Goal: Find contact information: Obtain details needed to contact an individual or organization

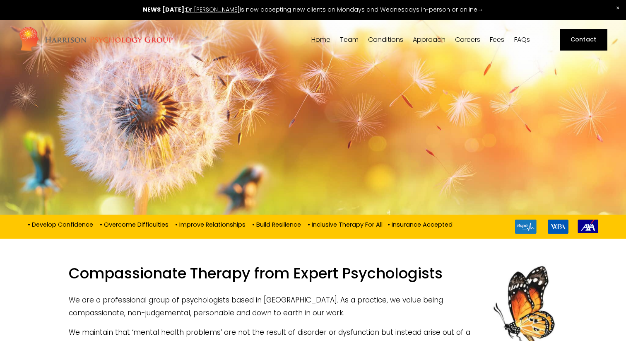
click at [349, 39] on span "Team" at bounding box center [349, 39] width 19 height 7
click at [0, 0] on span "[PERSON_NAME]" at bounding box center [0, 0] width 0 height 0
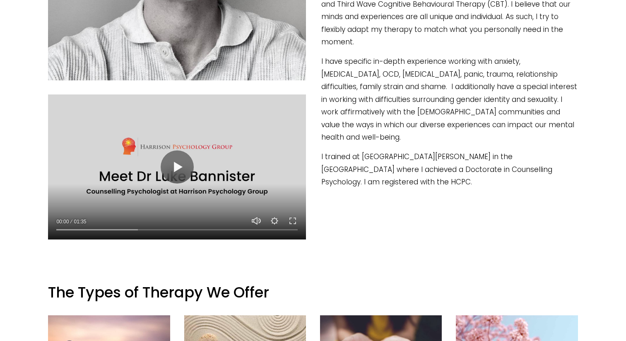
scroll to position [458, 0]
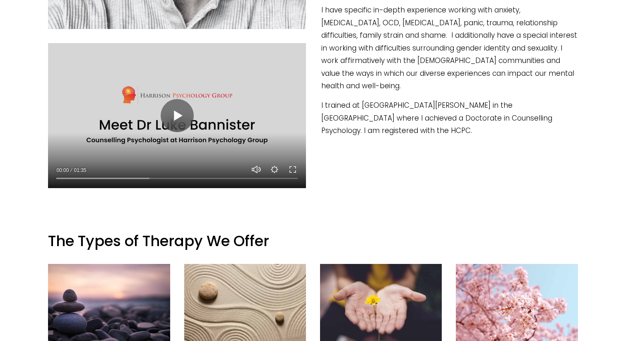
click at [159, 143] on div at bounding box center [177, 115] width 258 height 145
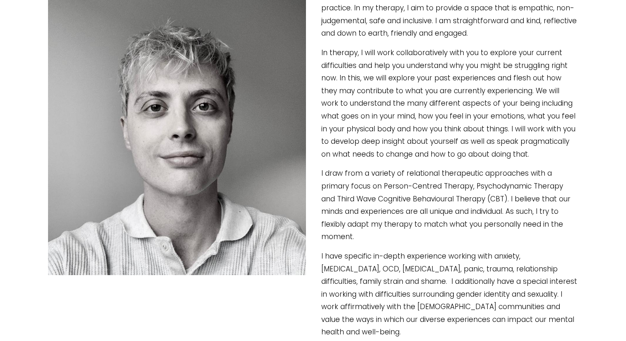
scroll to position [185, 0]
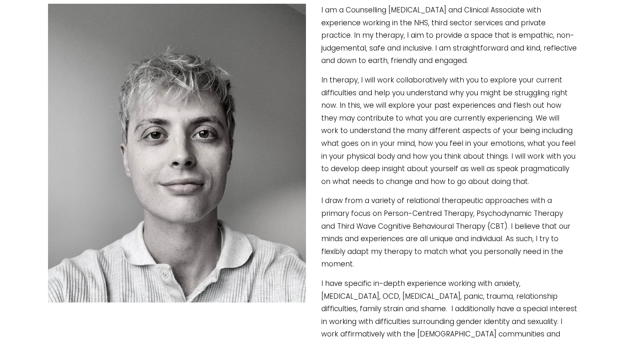
type input "40.83"
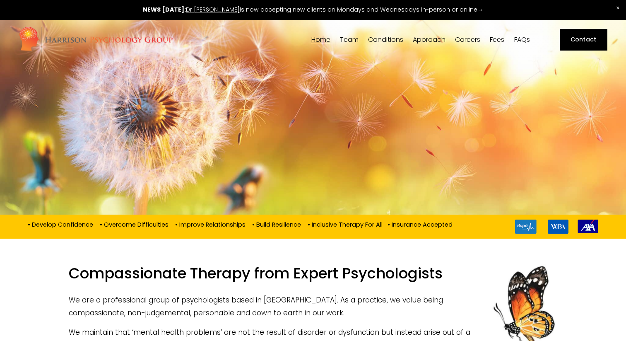
click at [0, 0] on span "[PERSON_NAME]" at bounding box center [0, 0] width 0 height 0
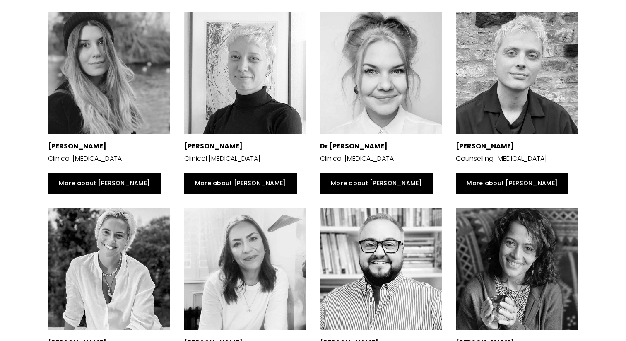
scroll to position [1496, 0]
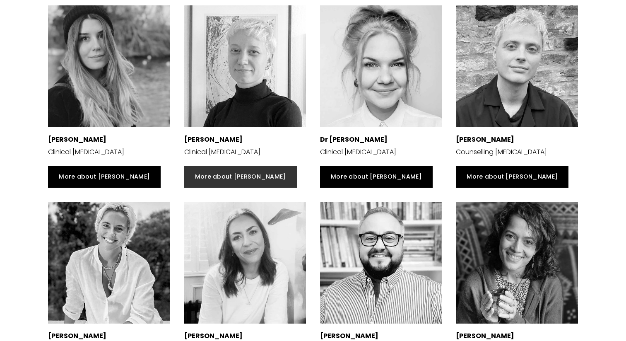
click at [226, 166] on link "More about [PERSON_NAME]" at bounding box center [240, 177] width 113 height 22
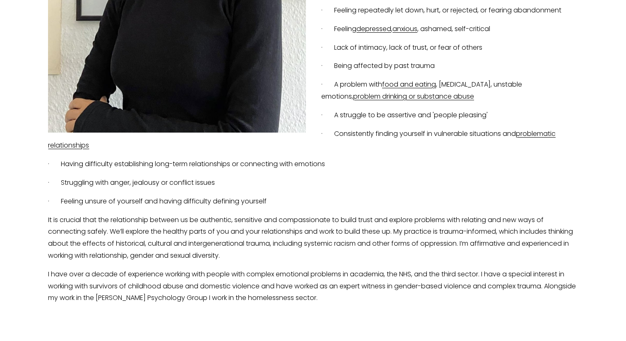
scroll to position [390, 0]
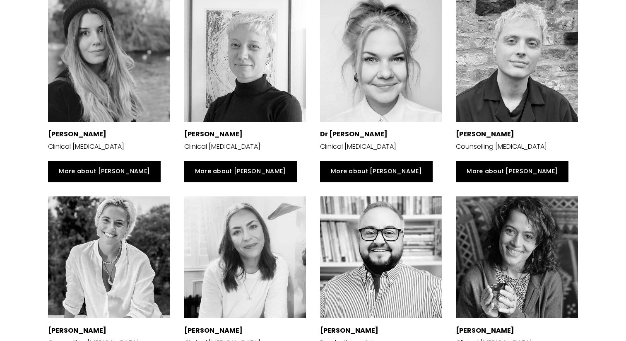
scroll to position [1519, 0]
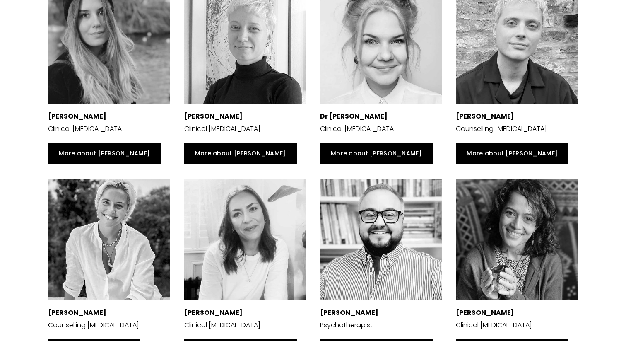
click at [237, 216] on div at bounding box center [245, 239] width 122 height 122
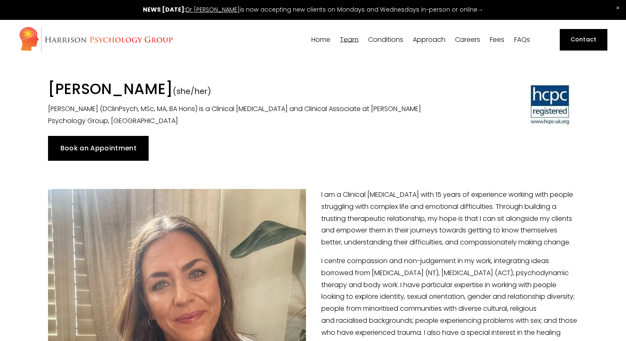
click at [499, 40] on link "Fees" at bounding box center [497, 40] width 14 height 8
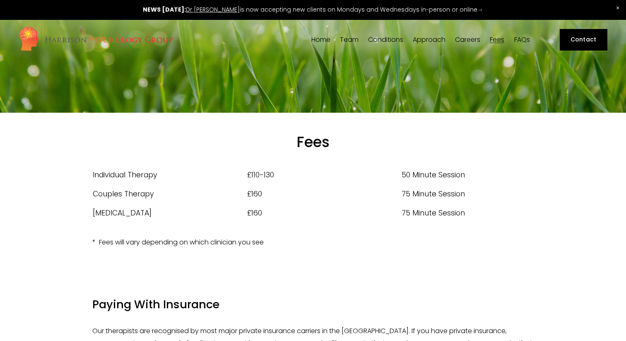
click at [0, 0] on span "[PERSON_NAME]" at bounding box center [0, 0] width 0 height 0
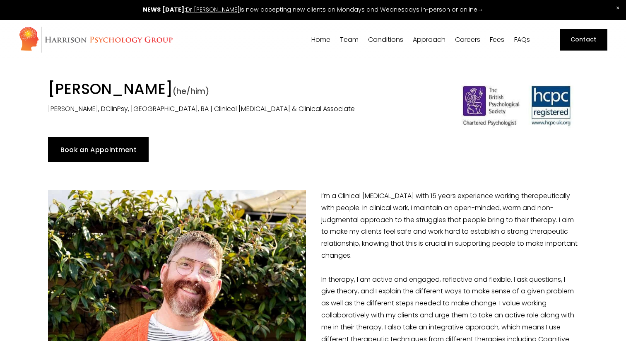
click at [581, 40] on link "Contact" at bounding box center [584, 40] width 48 height 22
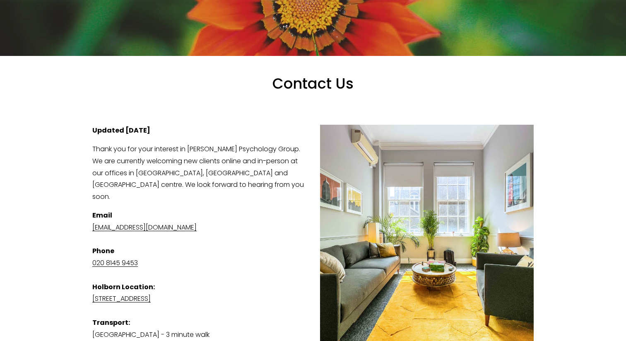
scroll to position [94, 0]
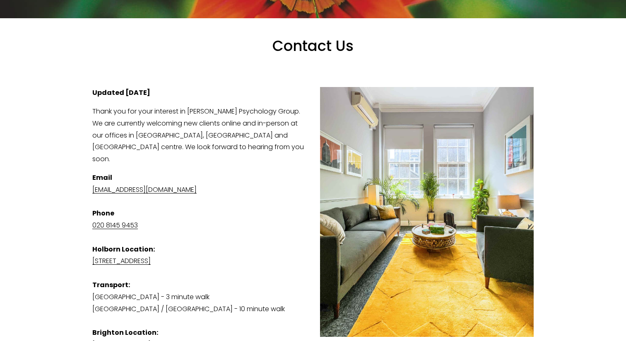
click at [151, 256] on link "[STREET_ADDRESS]" at bounding box center [121, 261] width 58 height 10
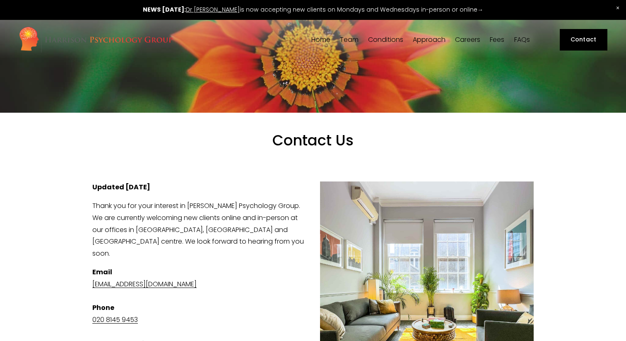
click at [0, 0] on span "Dr [PERSON_NAME]" at bounding box center [0, 0] width 0 height 0
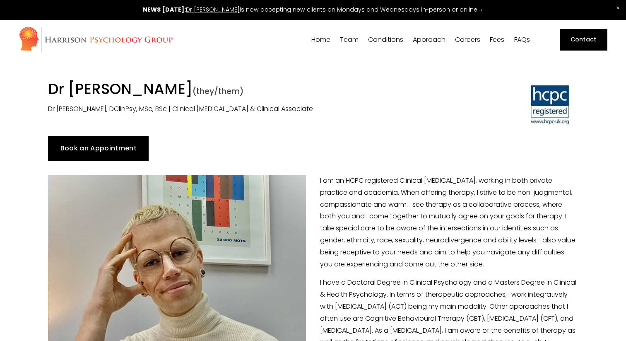
click at [0, 0] on span "[PERSON_NAME]" at bounding box center [0, 0] width 0 height 0
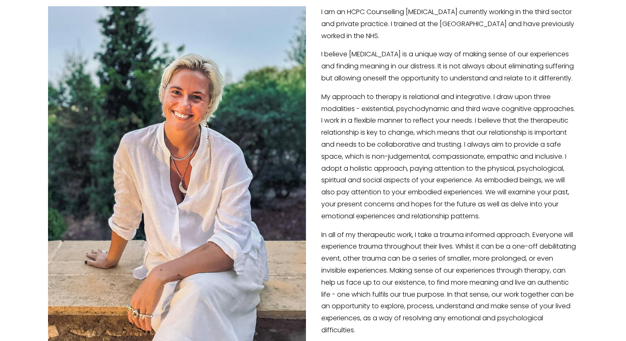
scroll to position [29, 0]
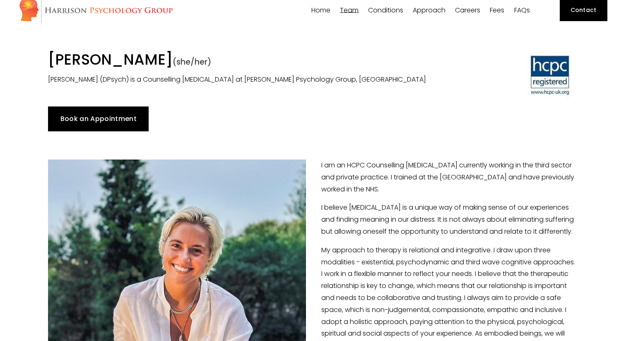
click at [136, 121] on link "Book an Appointment" at bounding box center [98, 118] width 101 height 25
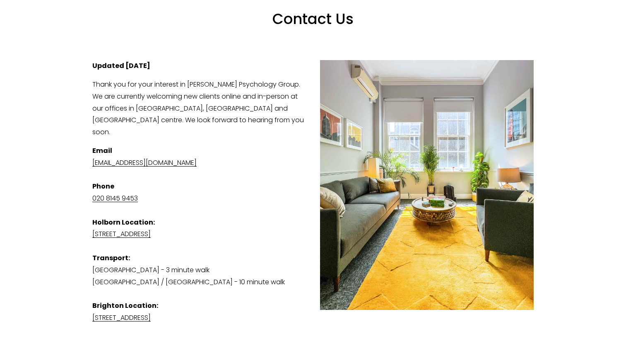
scroll to position [122, 0]
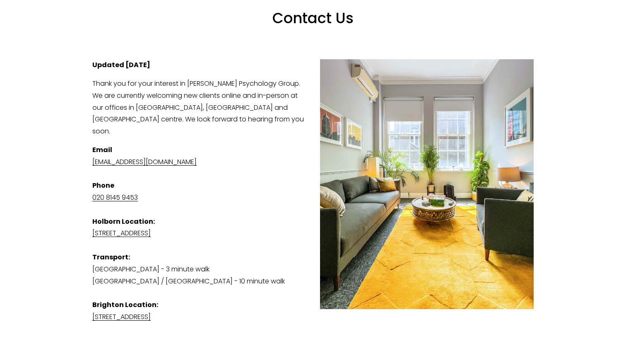
click at [160, 157] on link "[EMAIL_ADDRESS][DOMAIN_NAME]" at bounding box center [144, 162] width 104 height 10
drag, startPoint x: 234, startPoint y: 150, endPoint x: 78, endPoint y: 151, distance: 156.0
copy link "[EMAIL_ADDRESS][DOMAIN_NAME]"
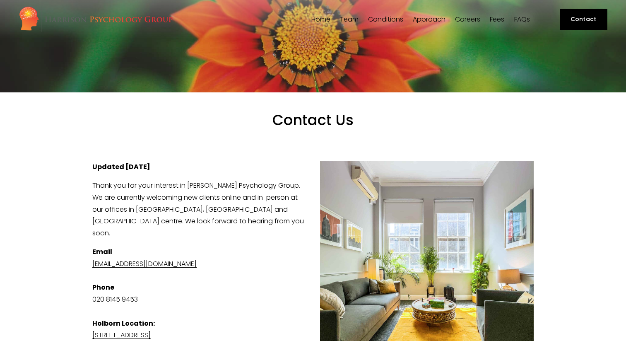
scroll to position [0, 0]
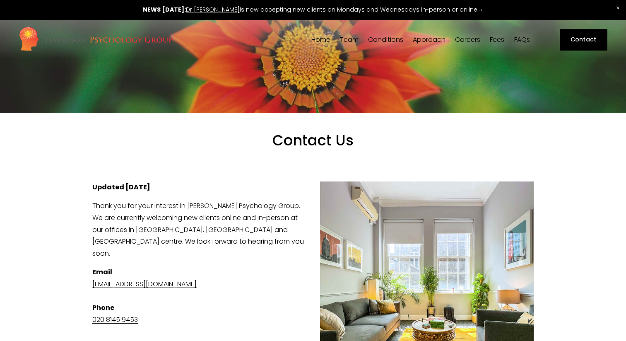
click at [0, 0] on span "Acceptance & Commitment Therapy" at bounding box center [0, 0] width 0 height 0
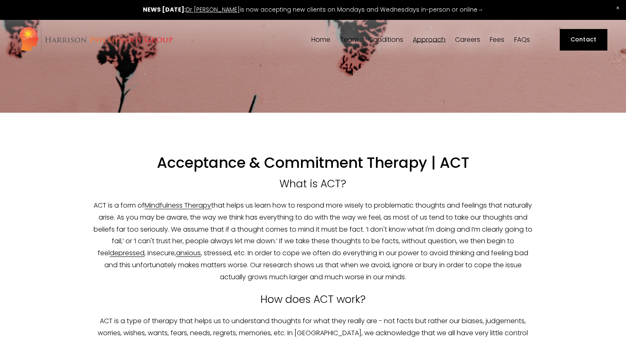
click at [521, 36] on link "FAQs" at bounding box center [522, 40] width 16 height 8
